Goal: Transaction & Acquisition: Purchase product/service

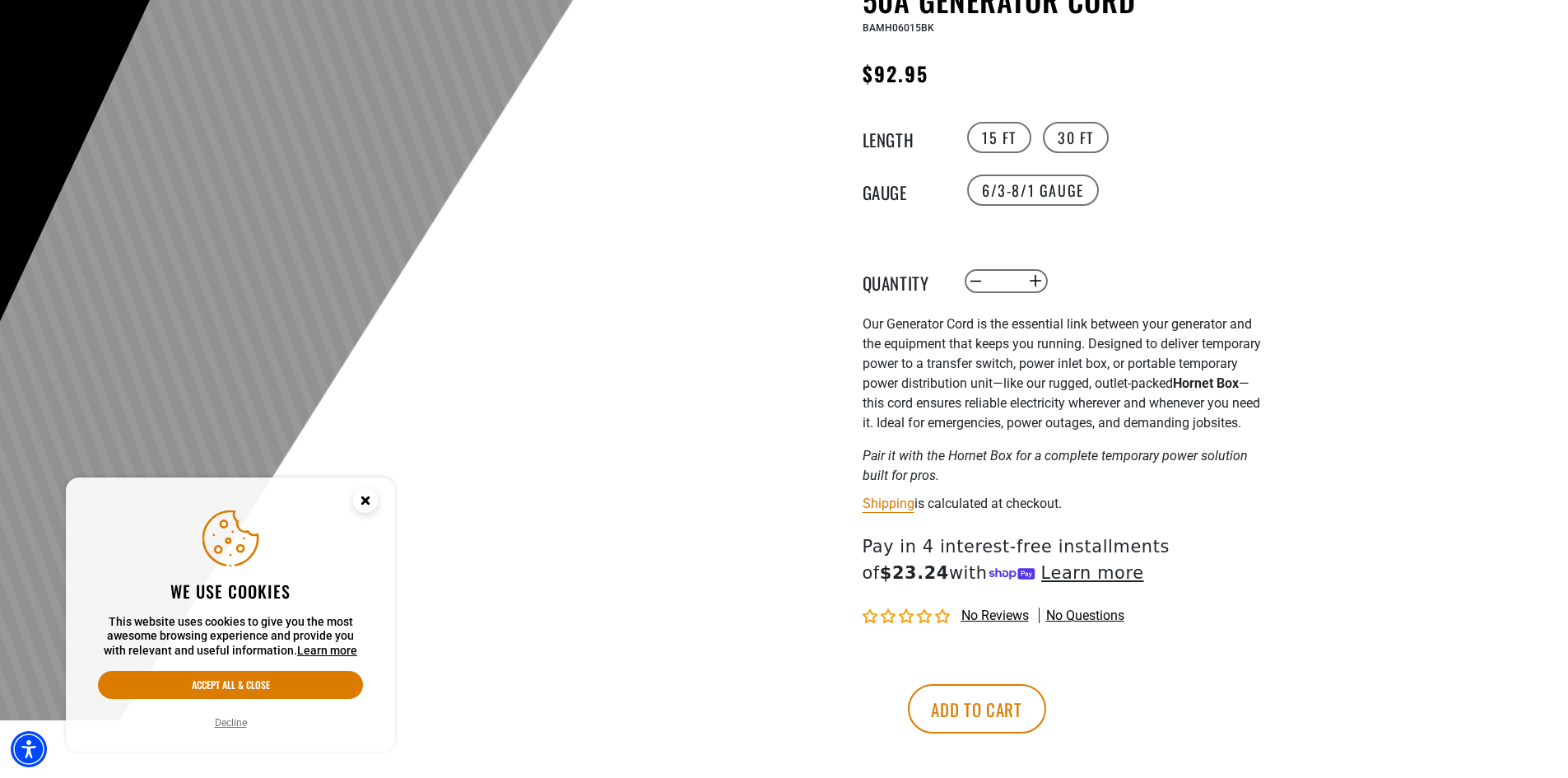
scroll to position [412, 0]
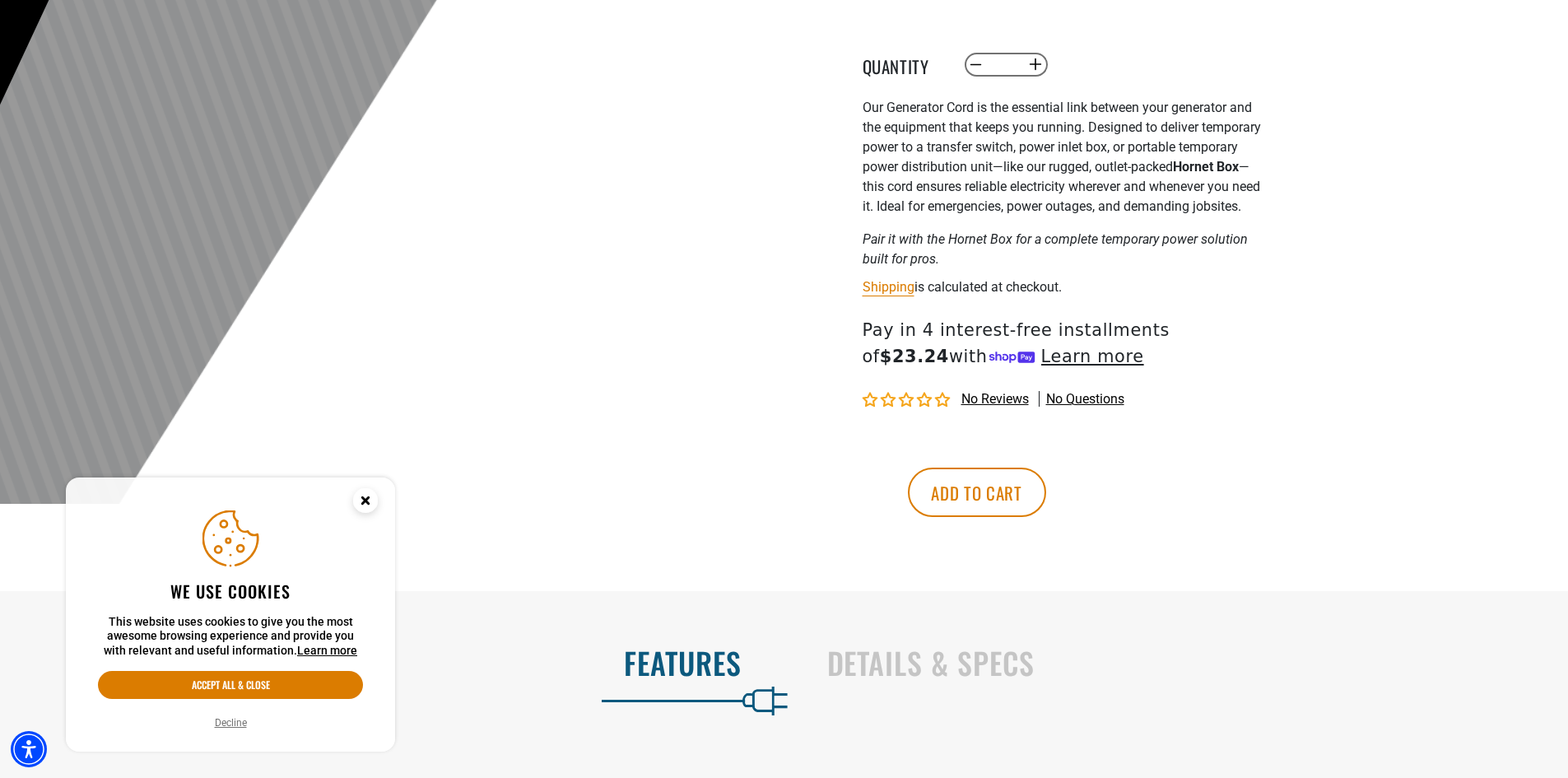
click at [362, 501] on circle "Cookie Consent" at bounding box center [366, 501] width 25 height 25
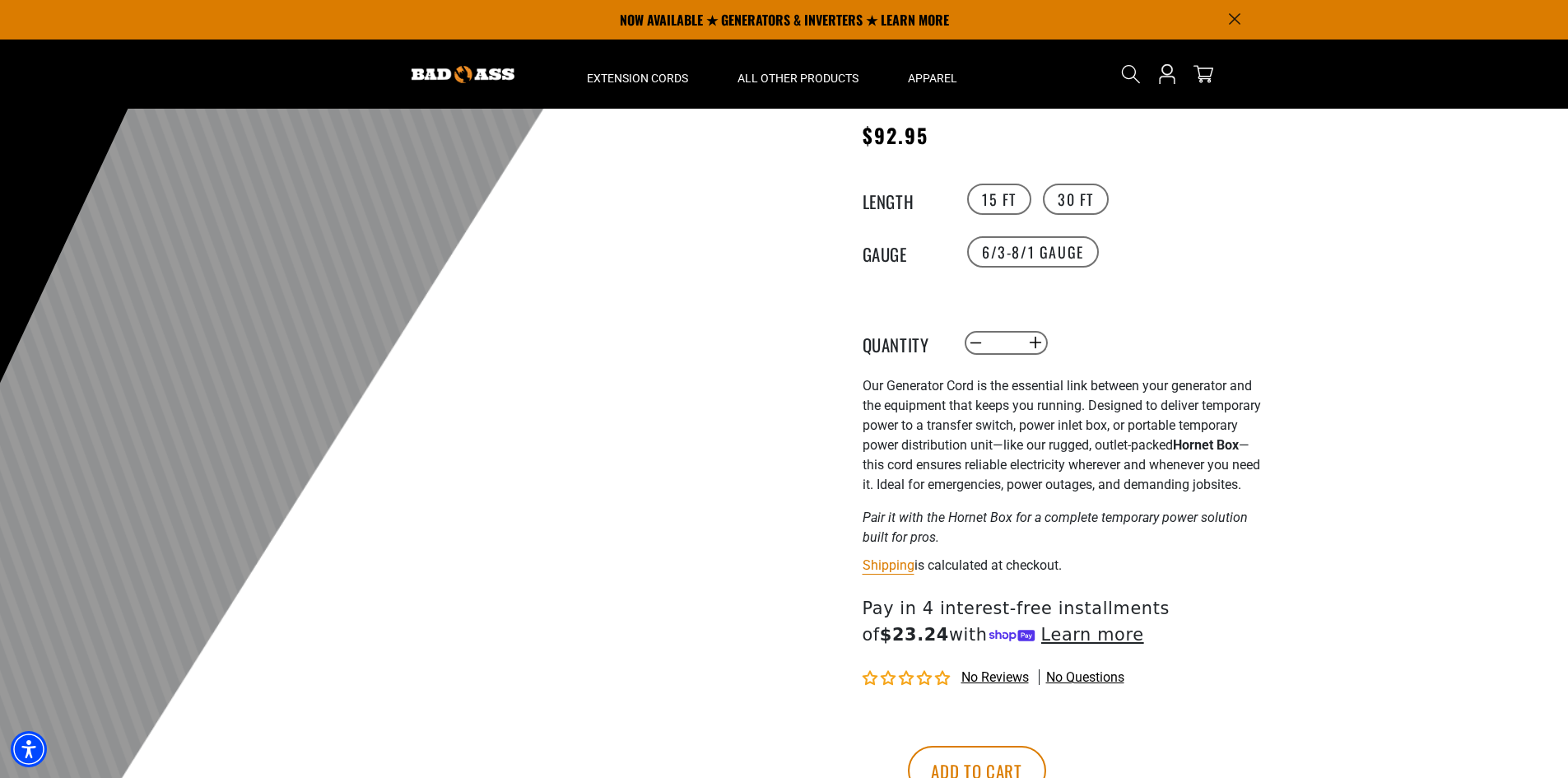
scroll to position [0, 0]
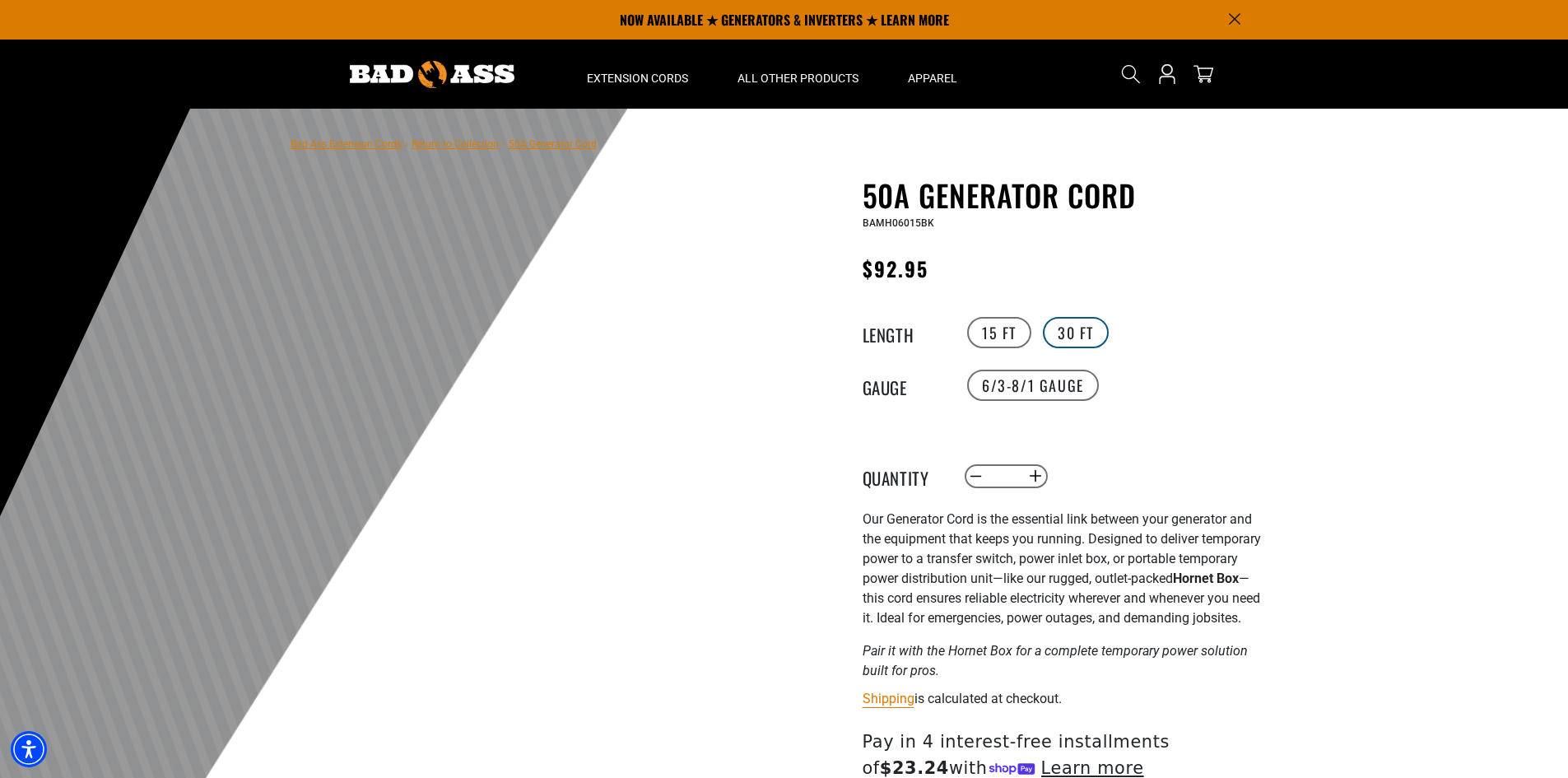
click at [1056, 324] on label "30 FT" at bounding box center [1076, 333] width 66 height 31
click at [1000, 325] on label "15 FT" at bounding box center [999, 333] width 64 height 31
click at [1056, 330] on label "30 FT" at bounding box center [1076, 333] width 66 height 31
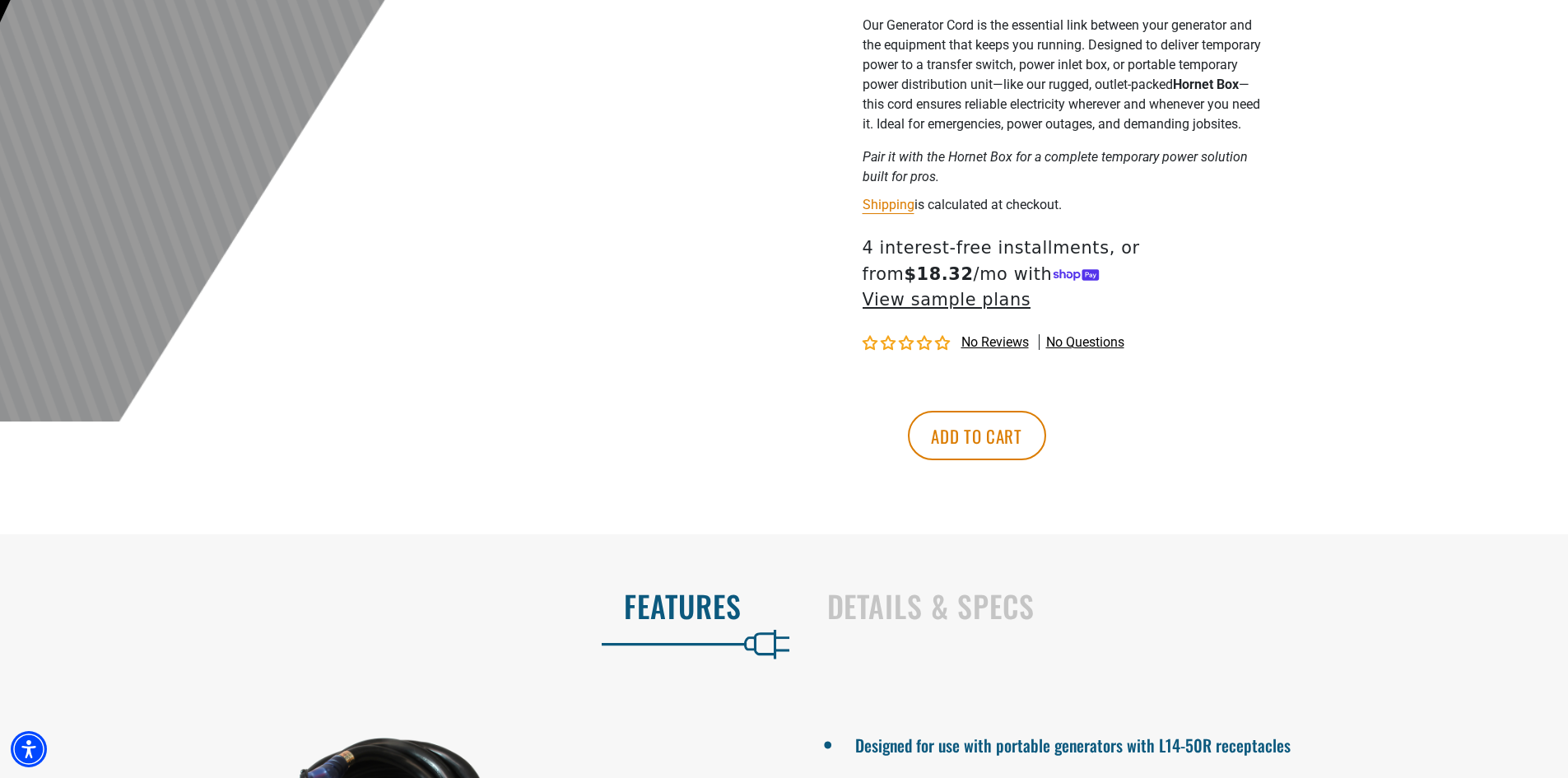
scroll to position [987, 0]
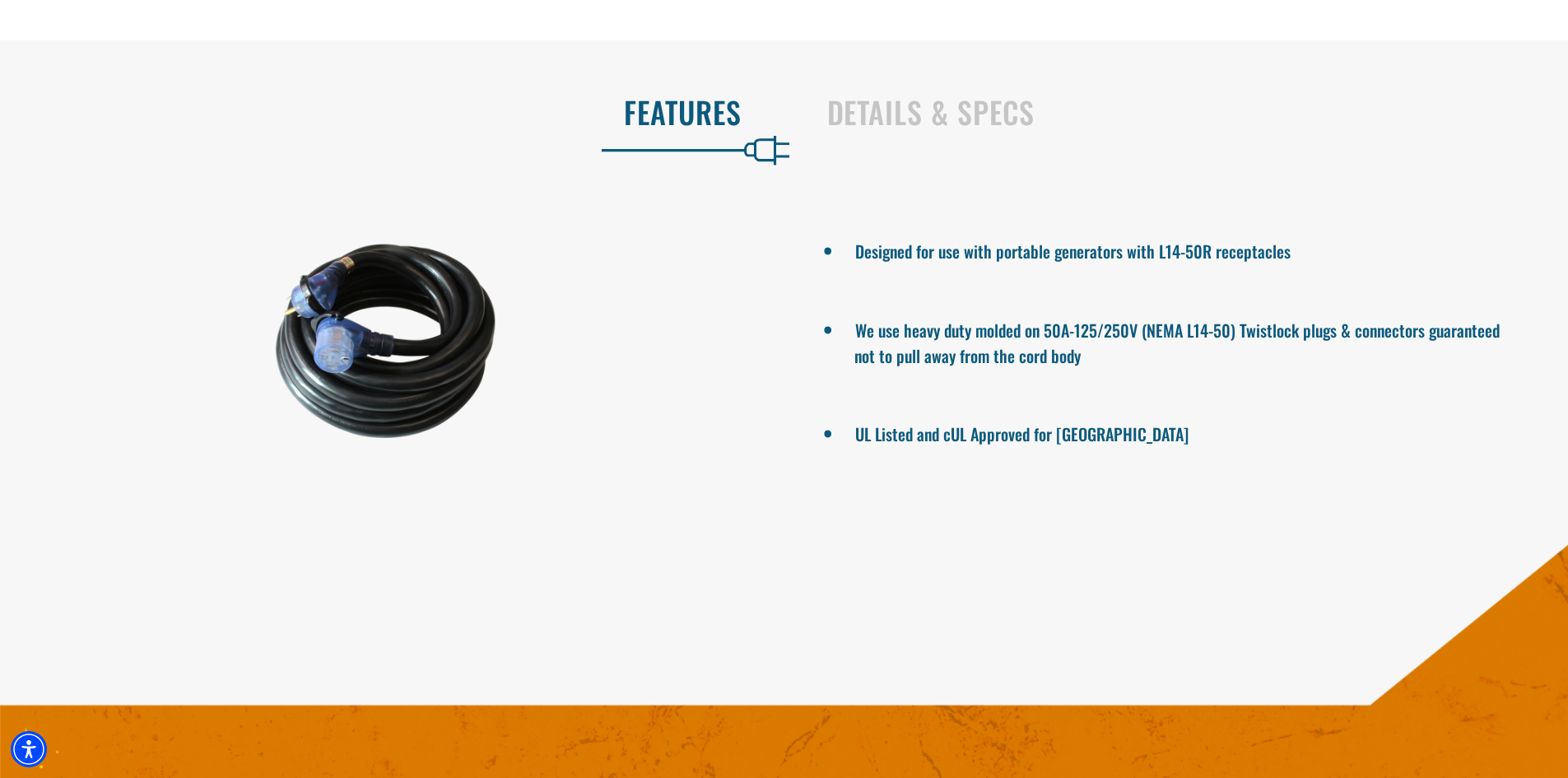
click at [299, 269] on div at bounding box center [386, 341] width 772 height 275
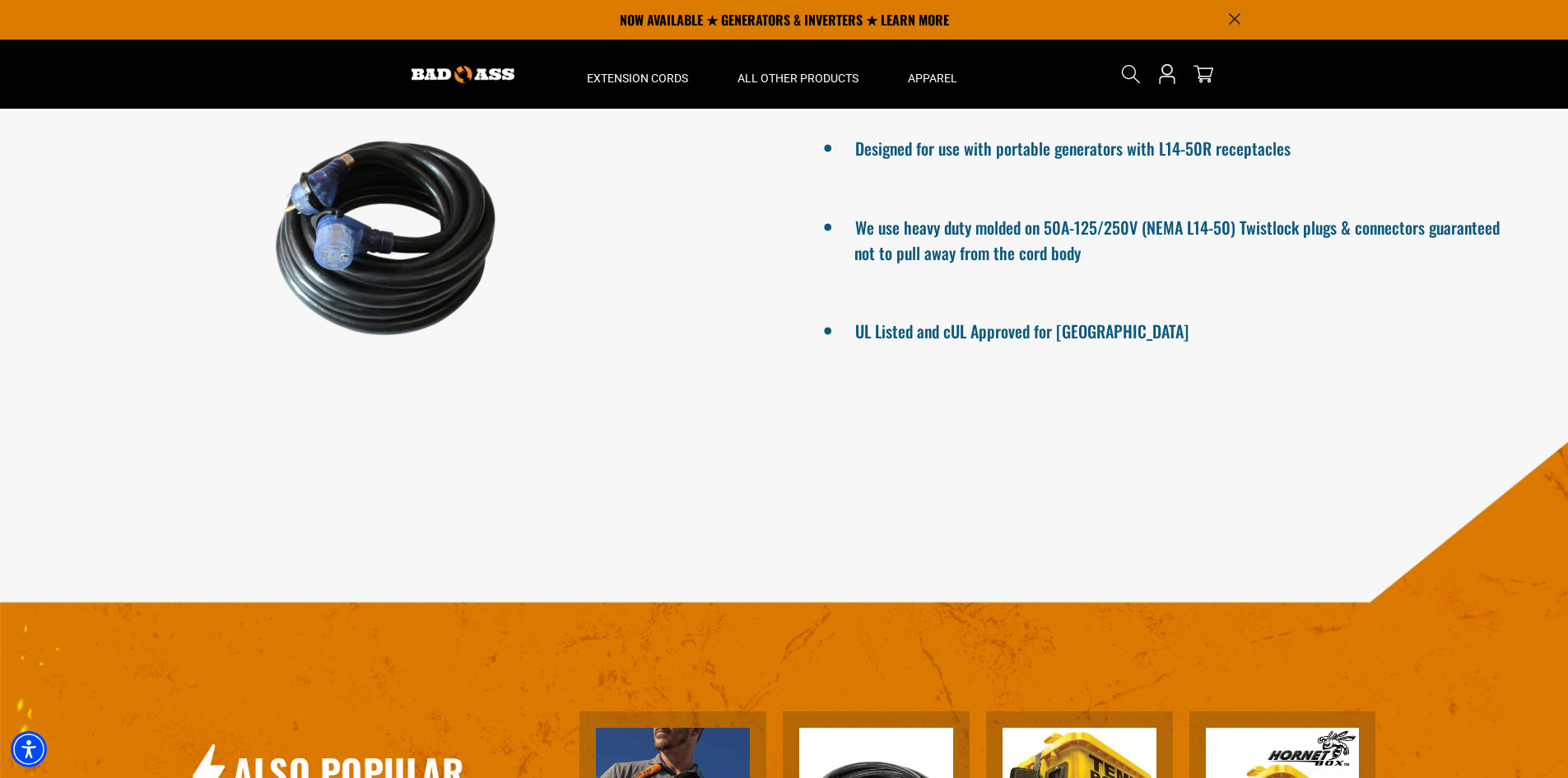
scroll to position [1069, 0]
